Goal: Task Accomplishment & Management: Complete application form

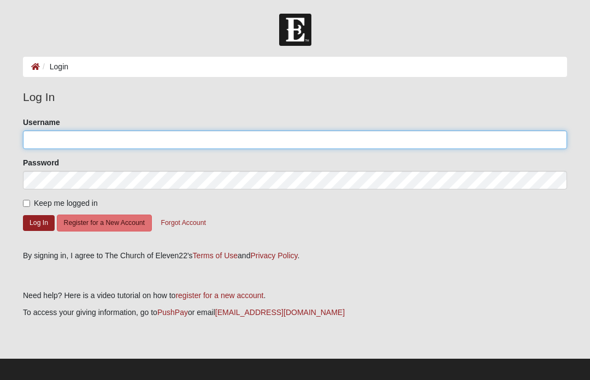
click at [423, 138] on input "Username" at bounding box center [295, 140] width 544 height 19
type input "Hullingers"
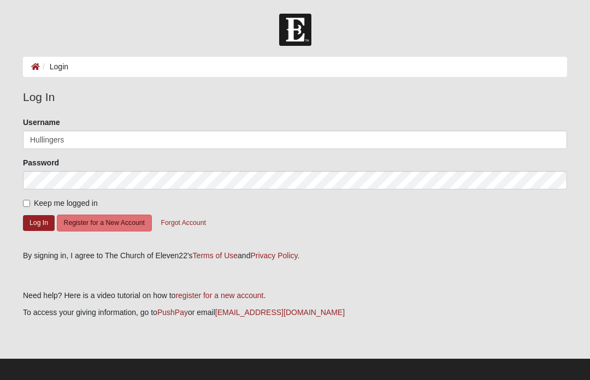
click at [39, 222] on button "Log In" at bounding box center [39, 223] width 32 height 16
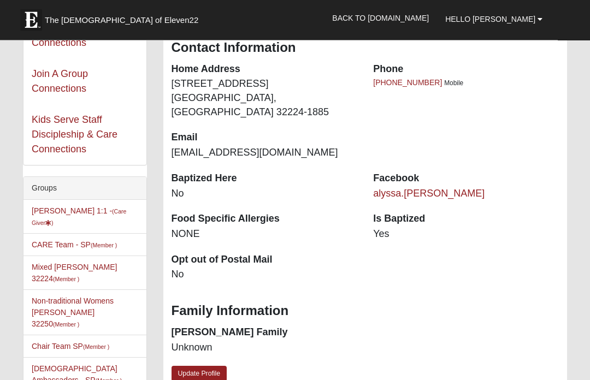
scroll to position [168, 0]
click at [66, 214] on link "Alyssa Hullinger 1:1 - (Care Giver )" at bounding box center [79, 217] width 95 height 20
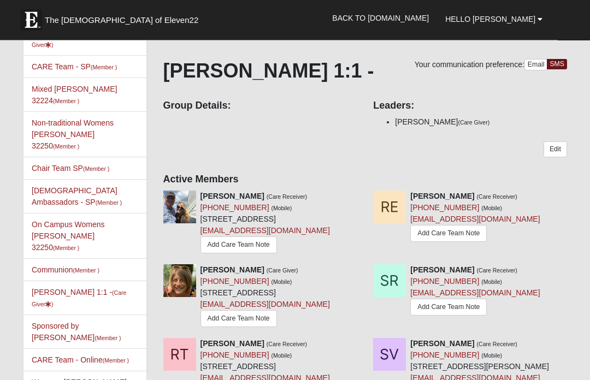
scroll to position [47, 0]
click at [575, 193] on icon at bounding box center [572, 196] width 8 height 8
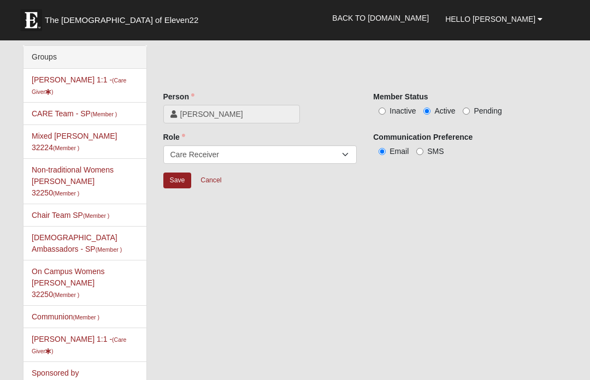
click at [375, 228] on div "Groups Alyssa Hullinger 1:1 - (Care Giver ) CARE Team - SP (Member ) Mixed Stab…" at bounding box center [295, 264] width 561 height 438
click at [185, 189] on input "Save" at bounding box center [177, 181] width 28 height 16
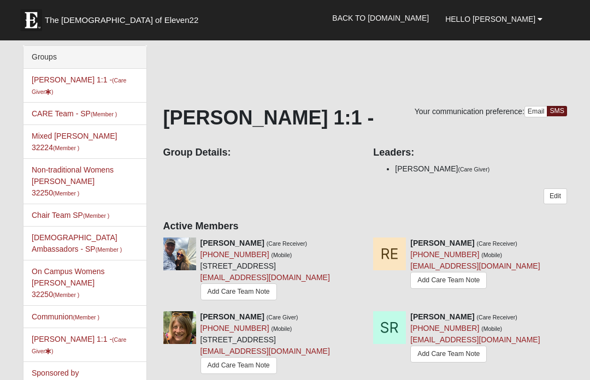
click at [478, 283] on link "Add Care Team Note" at bounding box center [448, 280] width 77 height 17
click at [459, 279] on link "Add Care Team Note" at bounding box center [448, 280] width 77 height 17
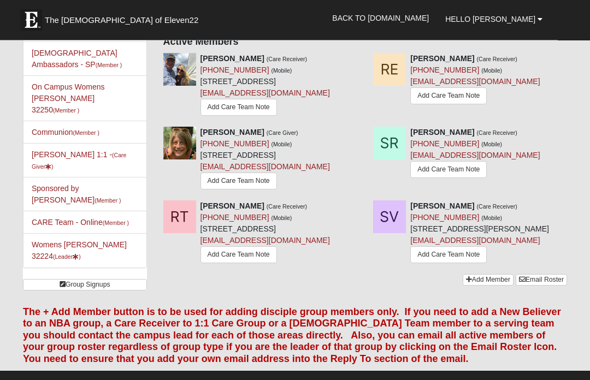
scroll to position [185, 0]
click at [431, 263] on link "Add Care Team Note" at bounding box center [448, 254] width 77 height 17
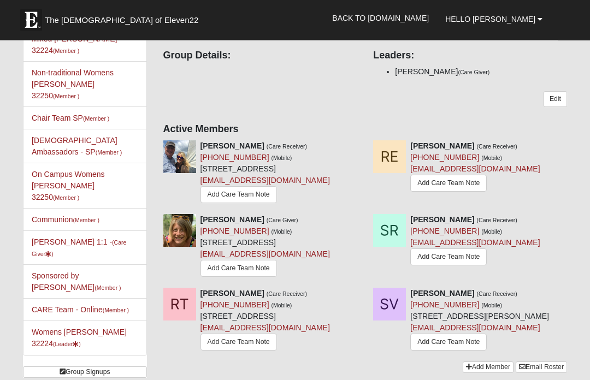
scroll to position [97, 0]
click at [187, 171] on img at bounding box center [179, 156] width 33 height 33
click at [224, 203] on link "Add Care Team Note" at bounding box center [239, 194] width 77 height 17
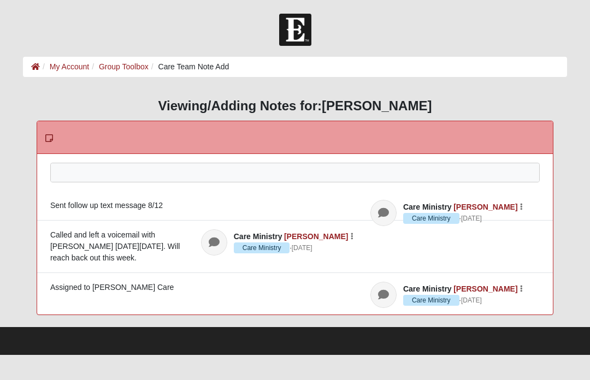
click at [70, 164] on div at bounding box center [295, 187] width 489 height 48
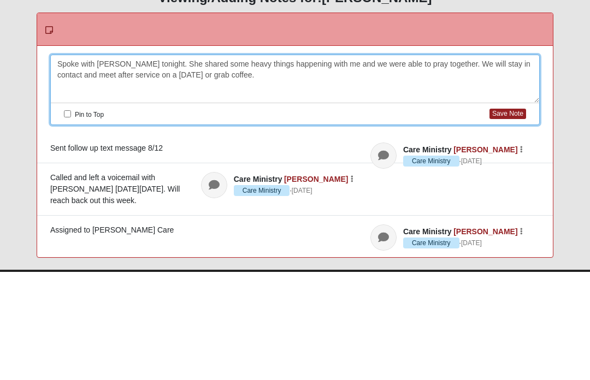
click at [506, 217] on button "Save Note" at bounding box center [508, 222] width 37 height 10
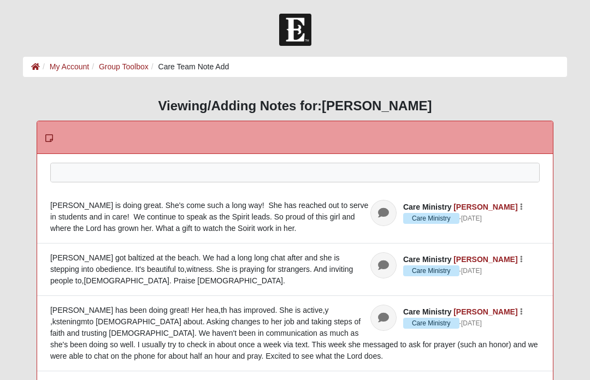
click at [76, 172] on div at bounding box center [295, 187] width 489 height 48
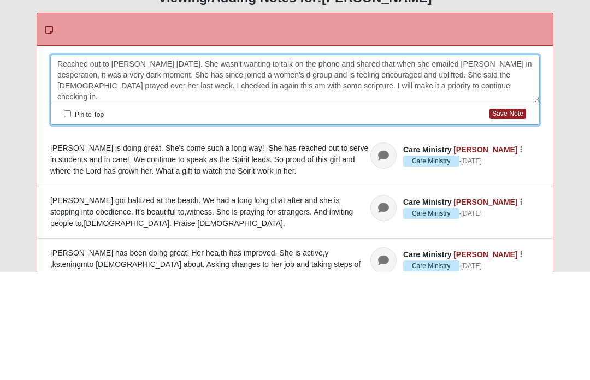
click at [511, 217] on button "Save Note" at bounding box center [508, 222] width 37 height 10
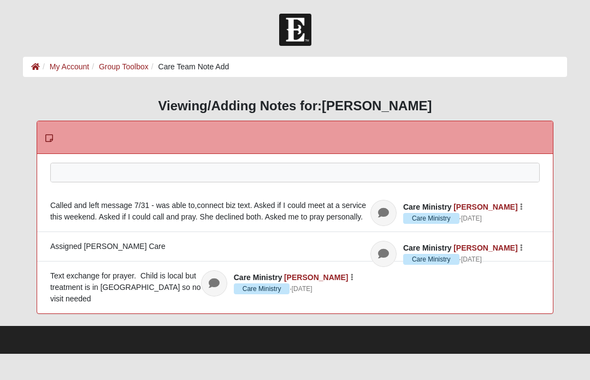
click at [334, 181] on div at bounding box center [295, 187] width 489 height 48
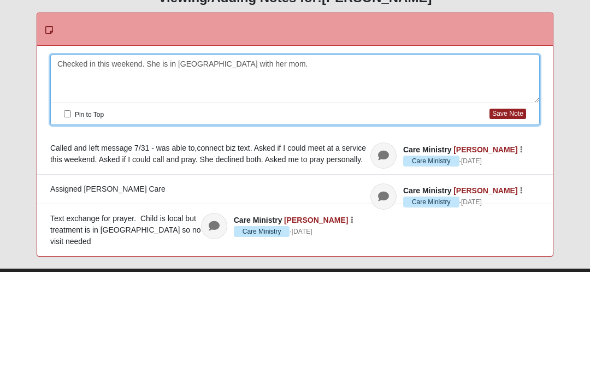
click at [508, 217] on button "Save Note" at bounding box center [508, 222] width 37 height 10
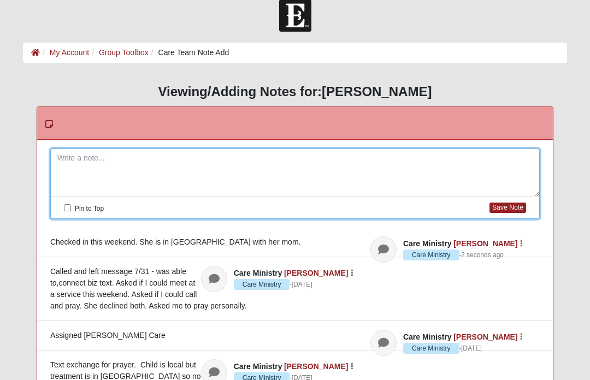
scroll to position [14, 0]
